Goal: Browse casually: Explore the website without a specific task or goal

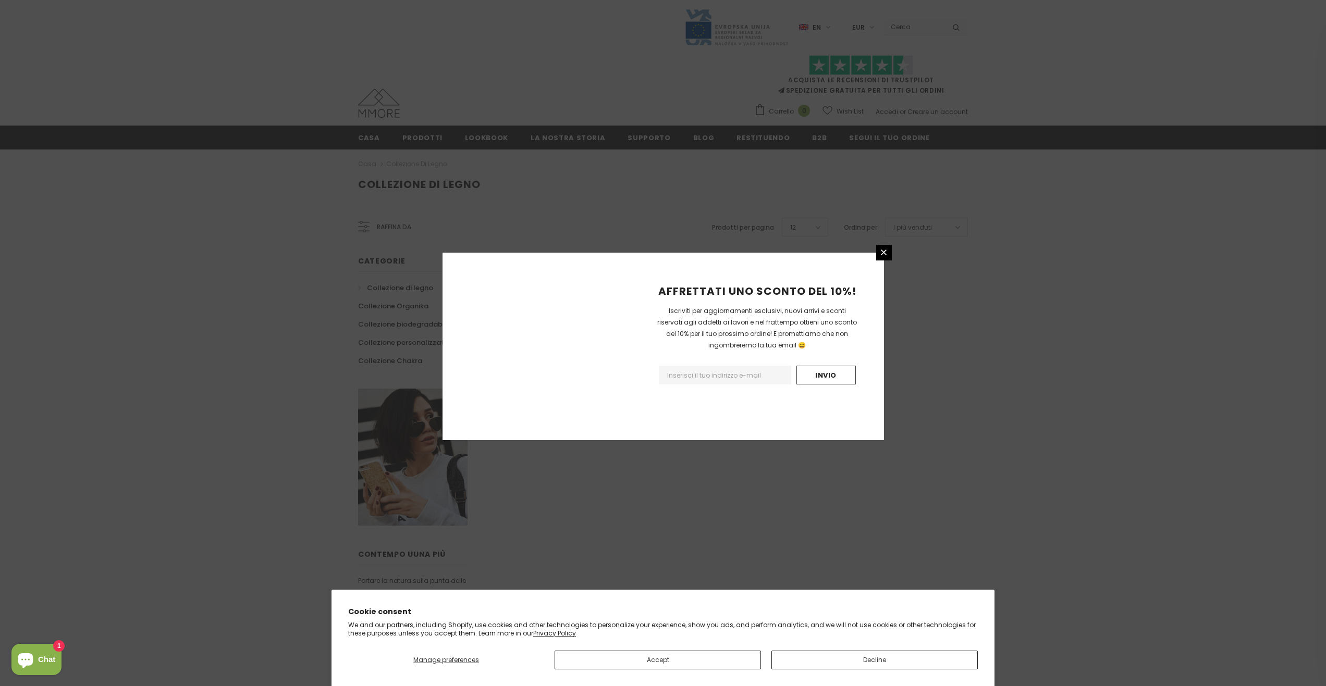
scroll to position [379, 0]
